Goal: Task Accomplishment & Management: Complete application form

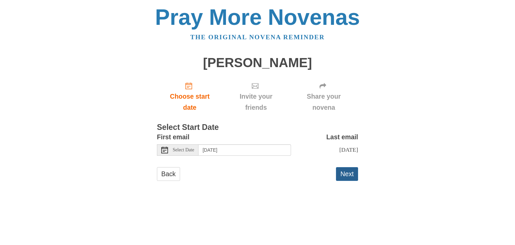
click at [344, 180] on button "Next" at bounding box center [347, 174] width 22 height 14
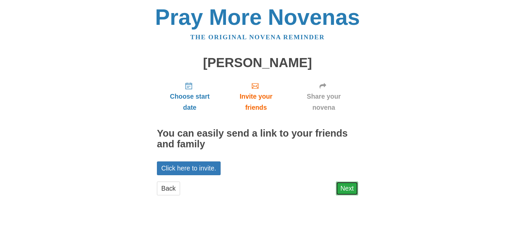
click at [346, 191] on link "Next" at bounding box center [347, 188] width 22 height 14
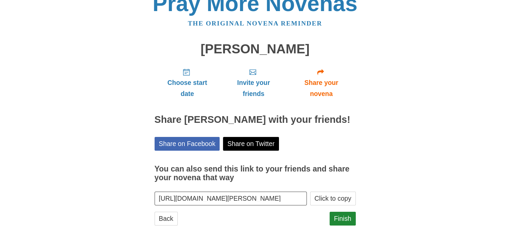
scroll to position [24, 0]
click at [347, 221] on link "Finish" at bounding box center [342, 218] width 26 height 14
